Goal: Book appointment/travel/reservation

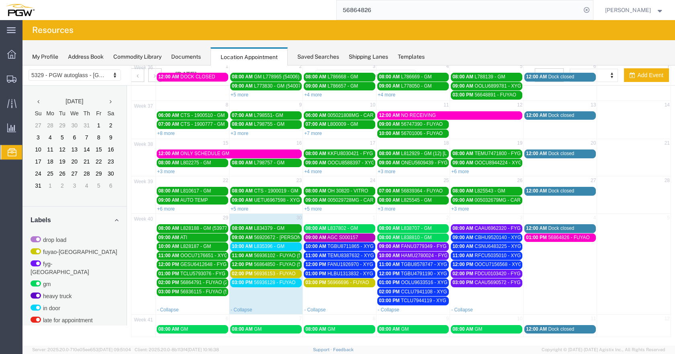
scroll to position [282, 0]
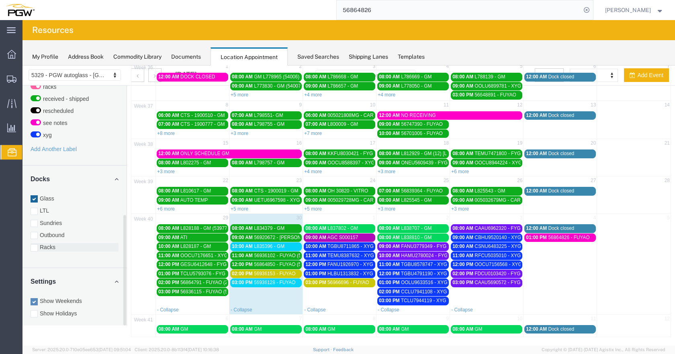
click at [32, 244] on div at bounding box center [34, 247] width 7 height 7
click at [23, 66] on input "Racks" at bounding box center [23, 66] width 0 height 0
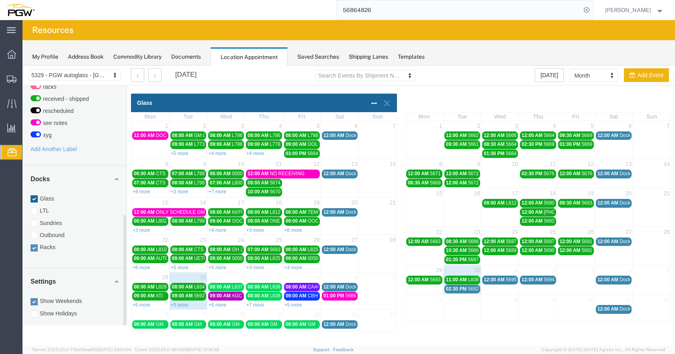
scroll to position [0, 0]
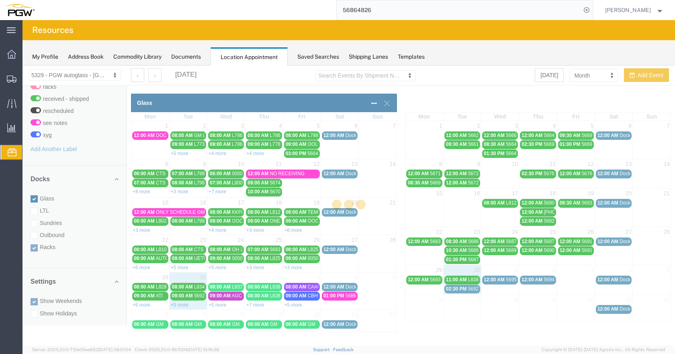
click at [33, 240] on div at bounding box center [349, 206] width 653 height 280
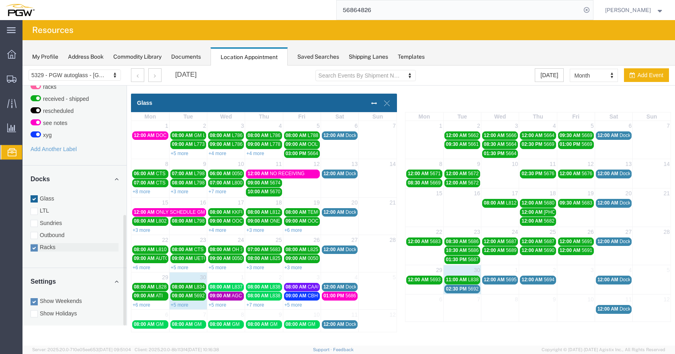
click at [34, 244] on div at bounding box center [34, 247] width 7 height 7
click at [23, 66] on input "Racks" at bounding box center [23, 66] width 0 height 0
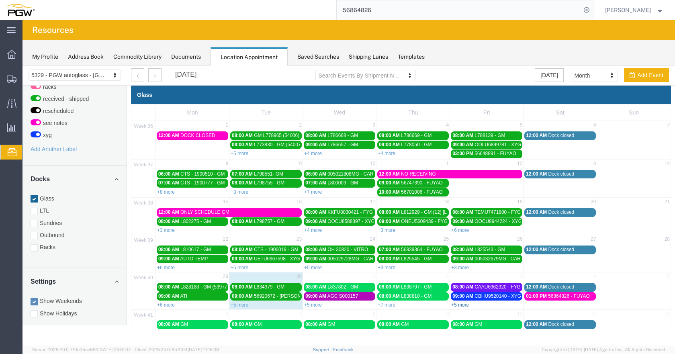
click at [464, 303] on link "+5 more" at bounding box center [460, 305] width 18 height 6
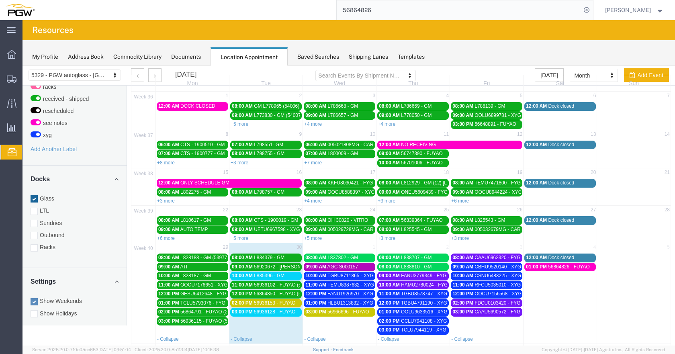
scroll to position [59, 0]
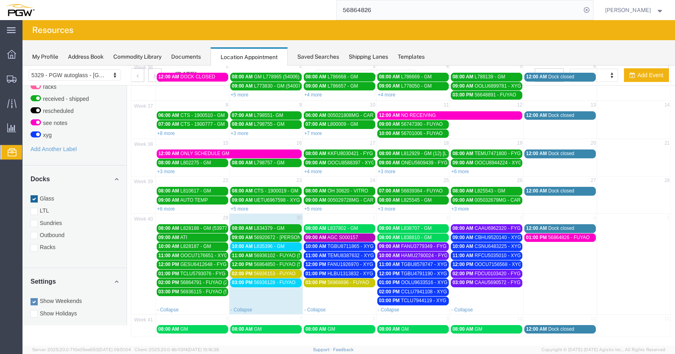
click at [281, 246] on span "L835396 - GM" at bounding box center [269, 247] width 31 height 6
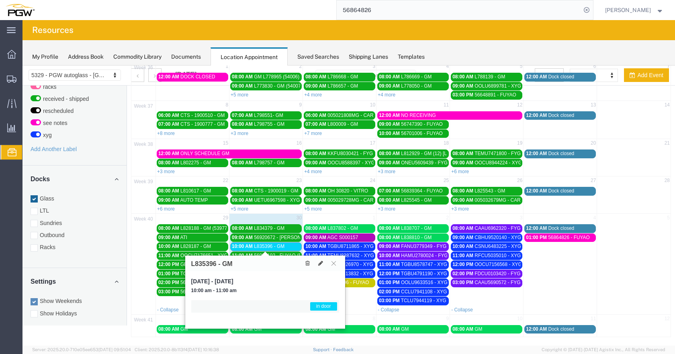
click at [287, 245] on div "10:00 AM L835396 - GM" at bounding box center [266, 247] width 68 height 6
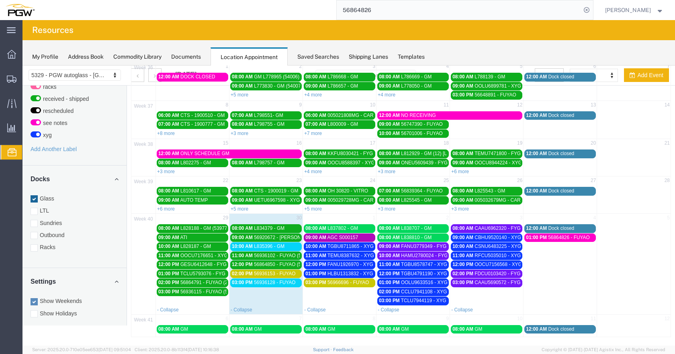
click at [285, 281] on span "56936128 - FUYAO" at bounding box center [275, 283] width 42 height 6
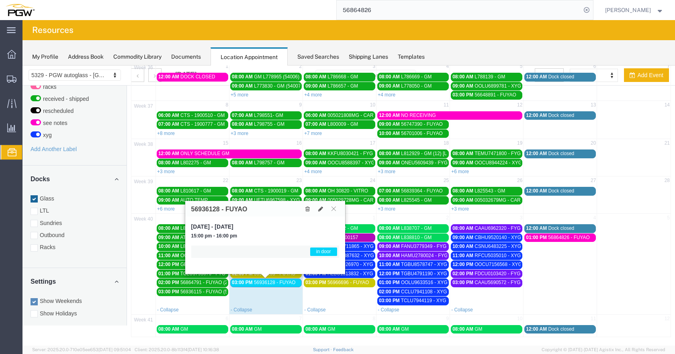
click at [285, 282] on span "56936128 - FUYAO" at bounding box center [275, 283] width 42 height 6
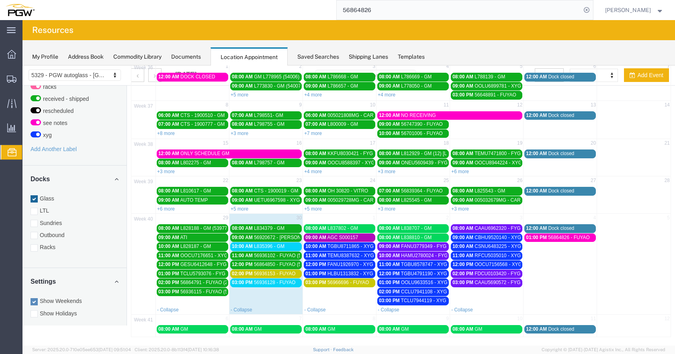
click at [290, 272] on span "56936153 - FUYAO" at bounding box center [275, 274] width 42 height 6
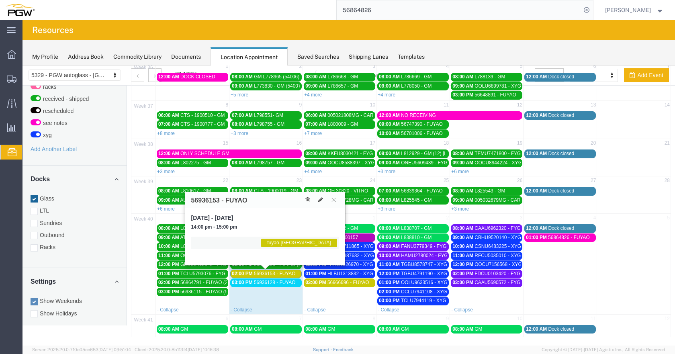
click at [293, 272] on span "56936153 - FUYAO" at bounding box center [275, 274] width 42 height 6
